Goal: Transaction & Acquisition: Purchase product/service

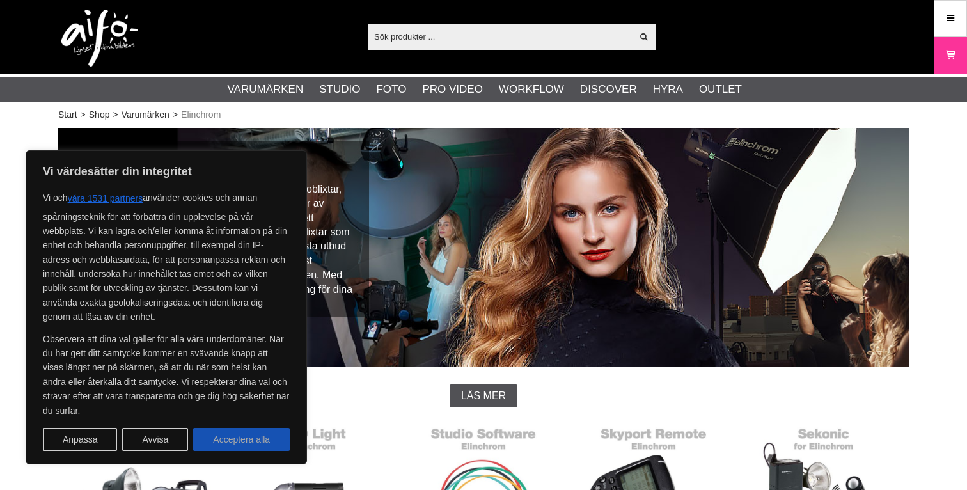
click at [240, 439] on button "Acceptera alla" at bounding box center [241, 439] width 97 height 23
checkbox input "true"
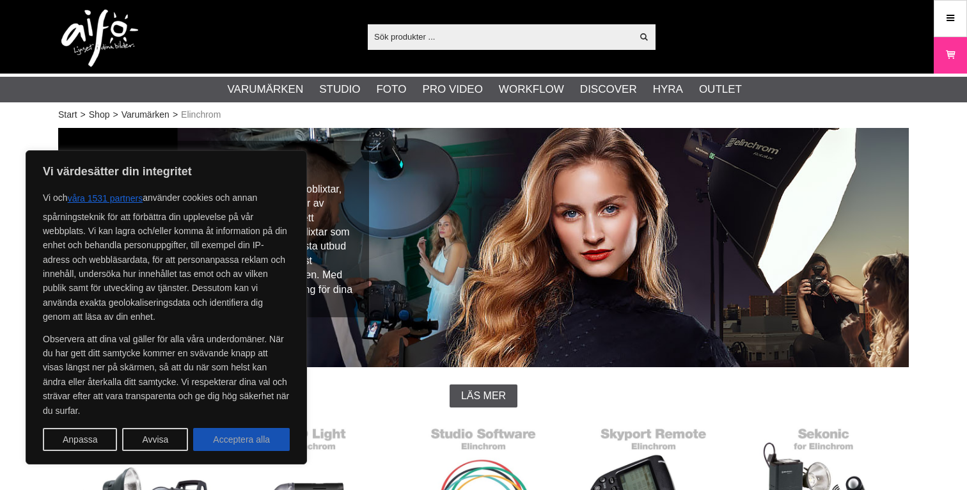
checkbox input "true"
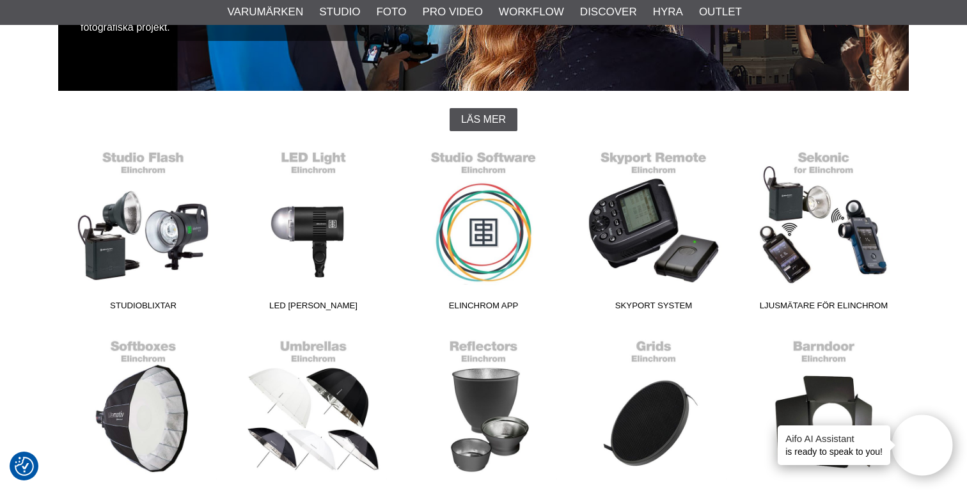
scroll to position [279, 0]
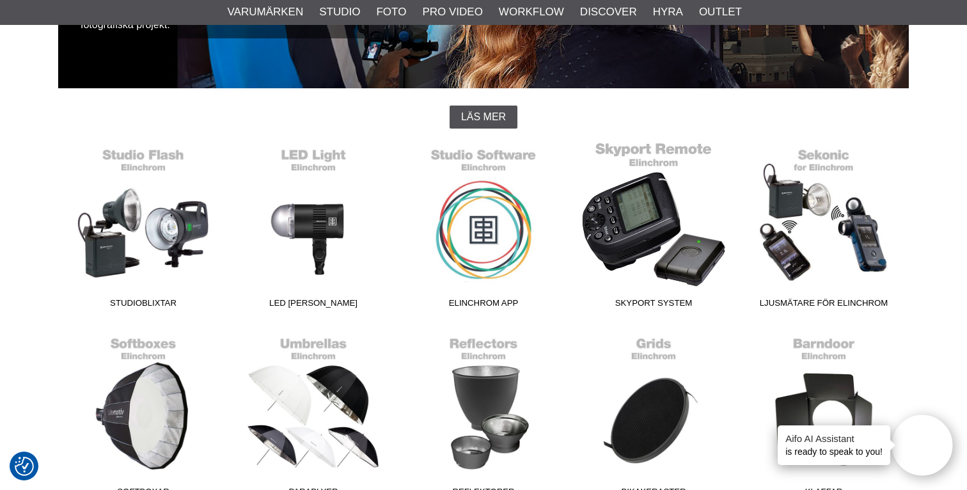
click at [685, 225] on link "Skyport System" at bounding box center [654, 227] width 170 height 173
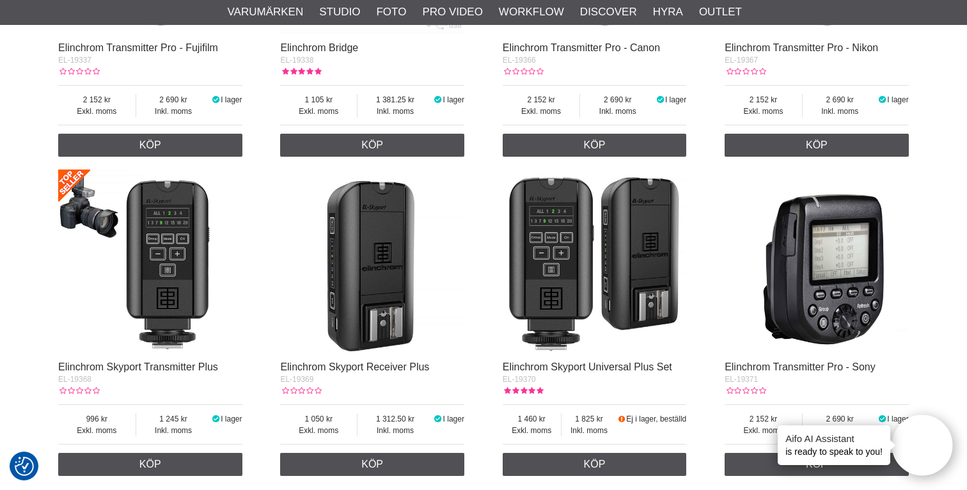
scroll to position [1007, 0]
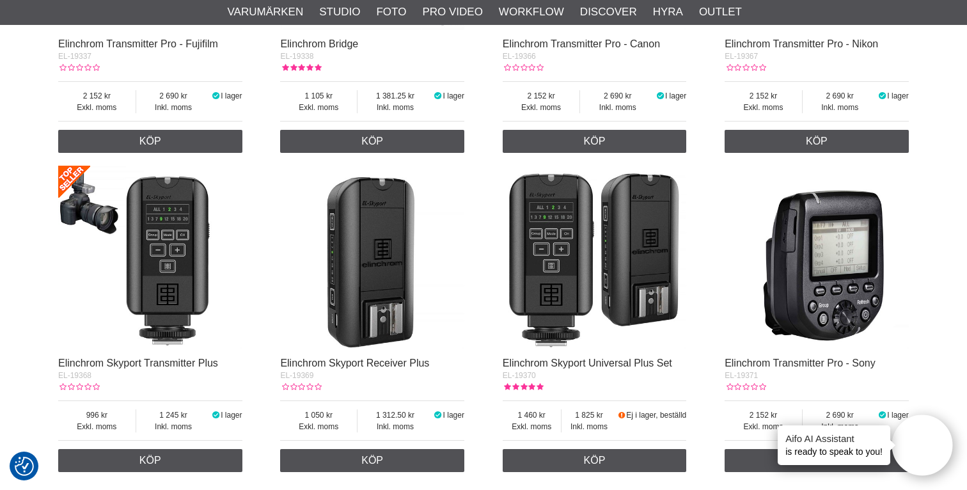
click at [175, 308] on img at bounding box center [150, 258] width 184 height 184
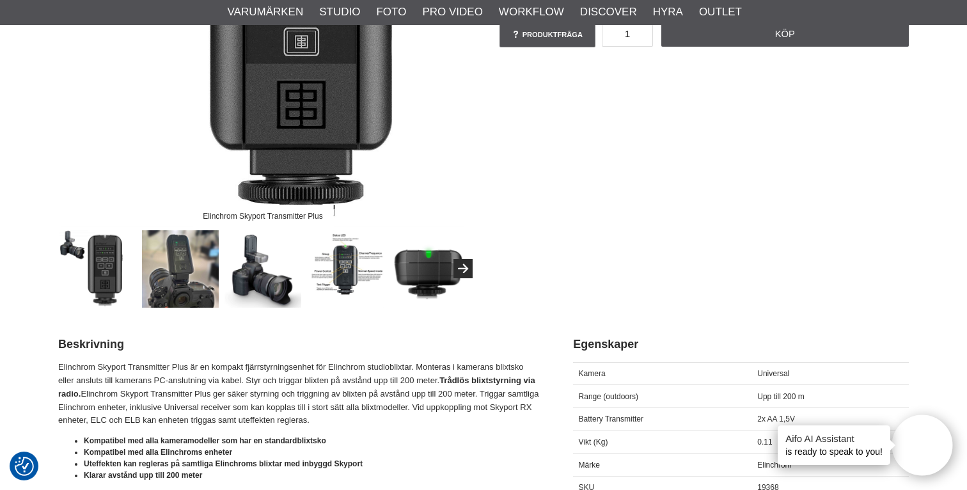
scroll to position [328, 0]
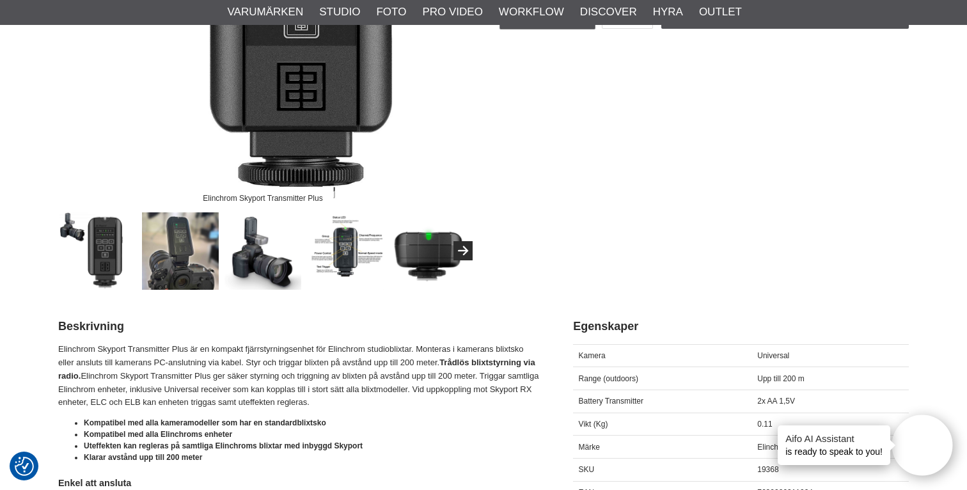
click at [346, 255] on img at bounding box center [345, 250] width 77 height 77
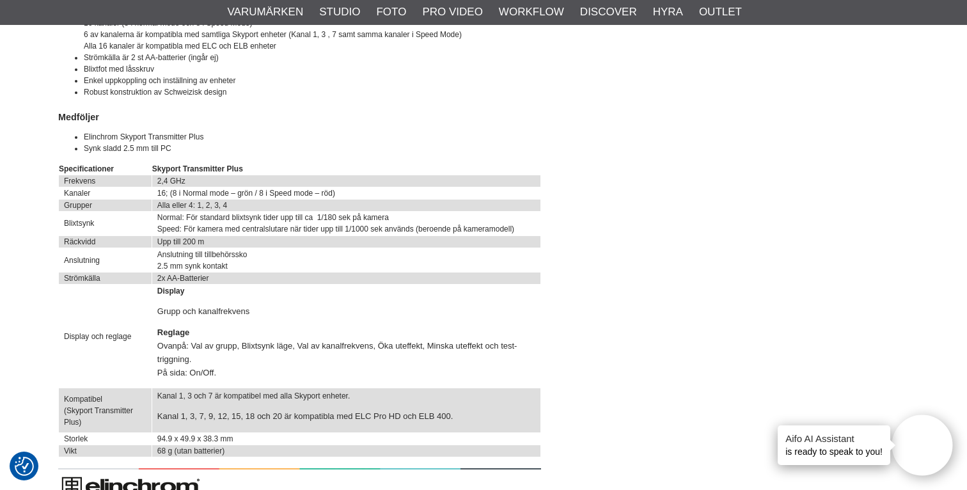
scroll to position [1635, 0]
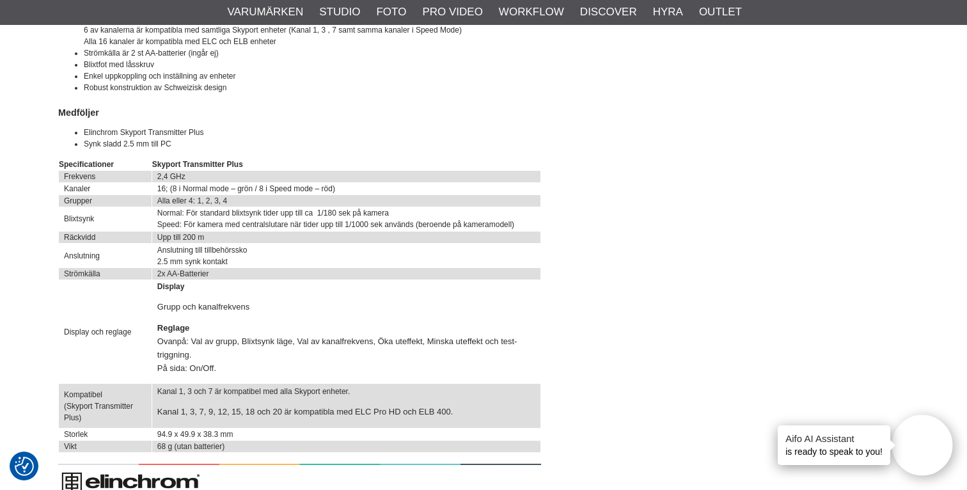
click at [259, 395] on td "Kanal 1, 3 och 7 är kompatibel med alla Skyport enheter. Kanal 1, 3, 7, 9, 12, …" at bounding box center [346, 405] width 389 height 45
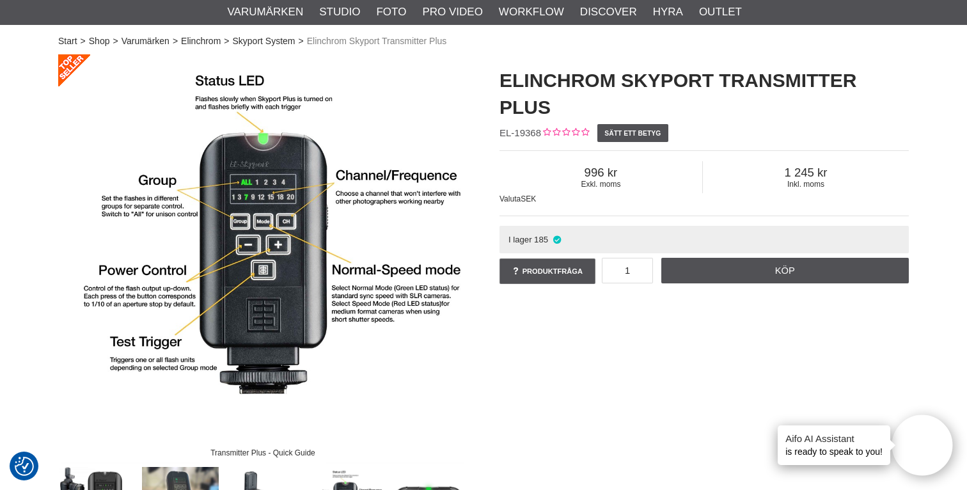
scroll to position [0, 0]
